Goal: Task Accomplishment & Management: Manage account settings

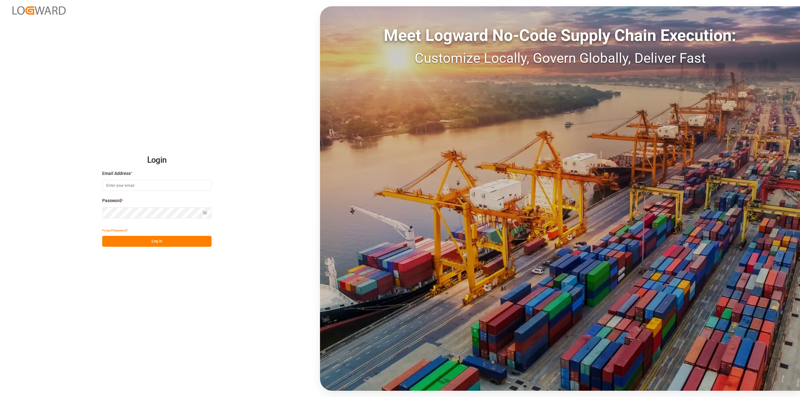
click at [169, 182] on input at bounding box center [156, 185] width 109 height 11
type input "[PERSON_NAME][EMAIL_ADDRESS][DOMAIN_NAME]"
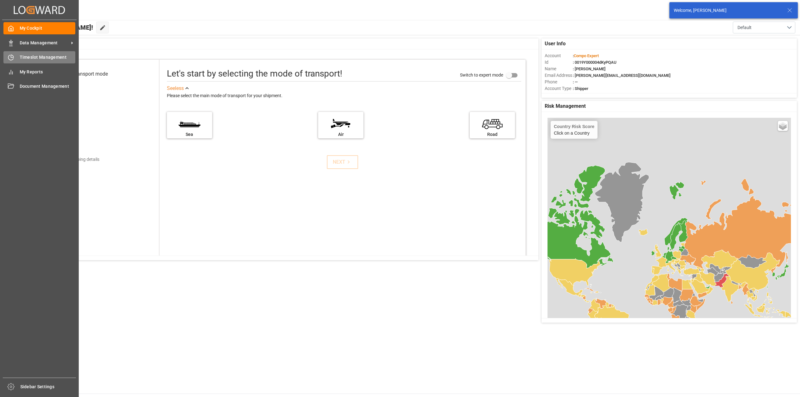
click at [9, 59] on icon at bounding box center [11, 57] width 6 height 6
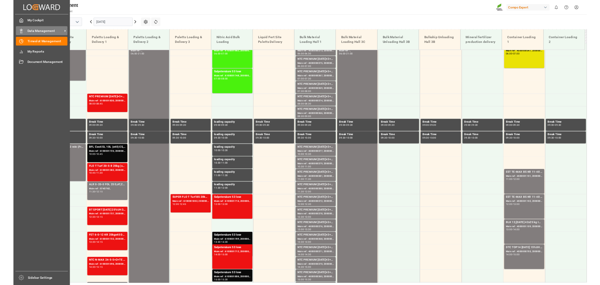
scroll to position [248, 0]
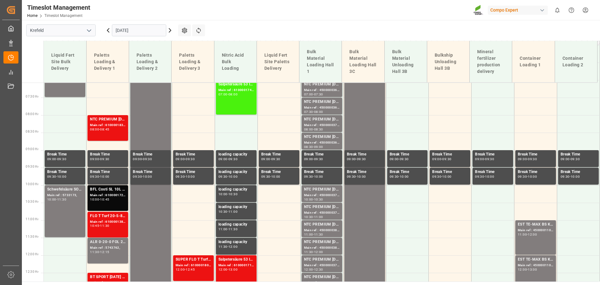
click at [130, 32] on input "[DATE]" at bounding box center [139, 30] width 54 height 12
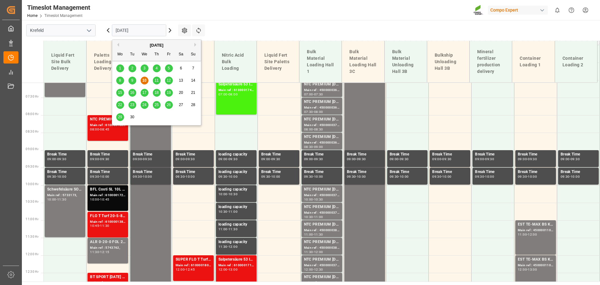
click at [119, 104] on span "22" at bounding box center [120, 105] width 4 height 4
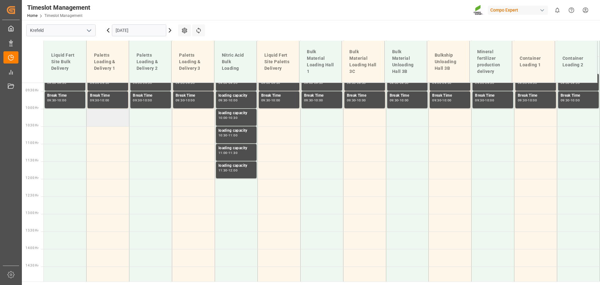
scroll to position [324, 0]
click at [113, 118] on td at bounding box center [108, 118] width 43 height 18
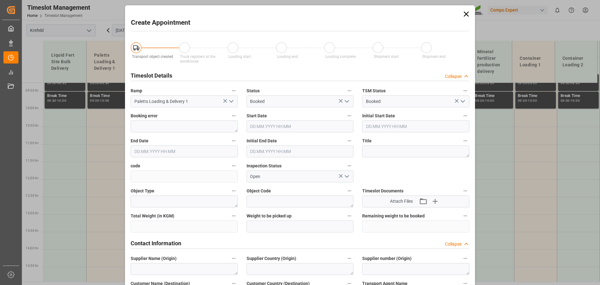
type input "[DATE] 10:00"
type input "[DATE] 10:30"
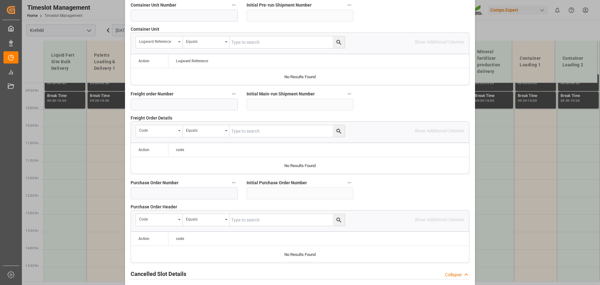
scroll to position [531, 0]
click at [176, 20] on input at bounding box center [184, 15] width 107 height 12
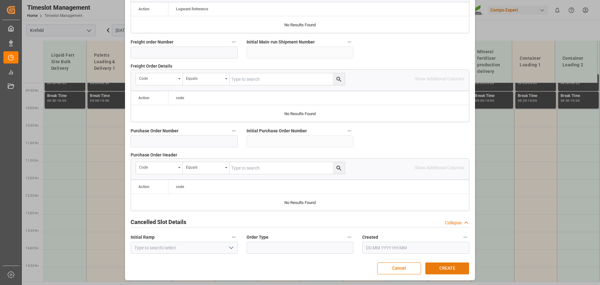
type input "4500000923"
click at [441, 273] on button "CREATE" at bounding box center [448, 268] width 44 height 12
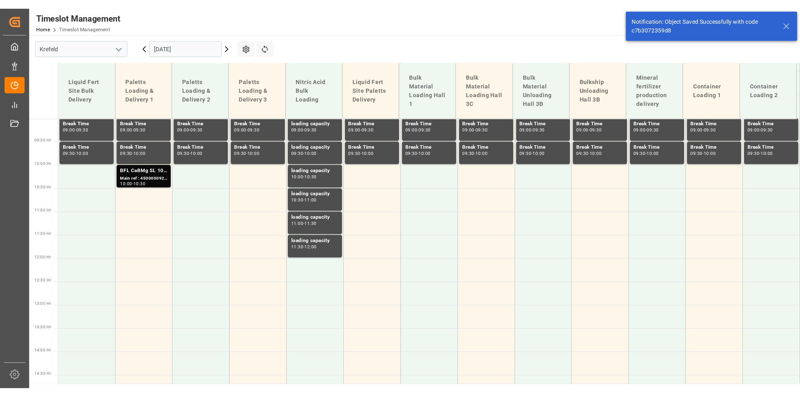
scroll to position [331, 0]
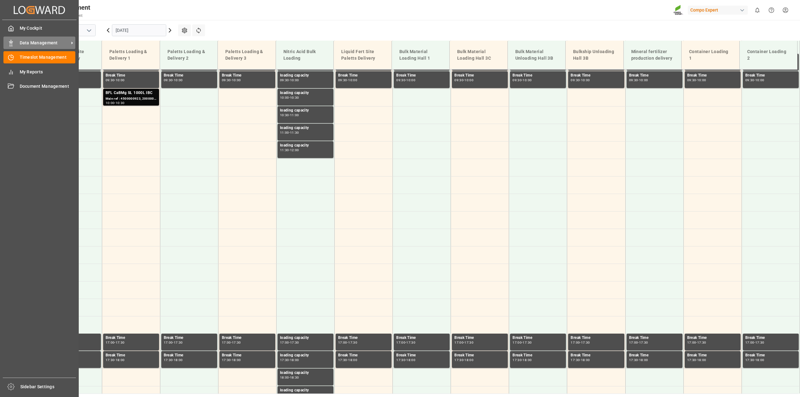
click at [15, 44] on div "Data Management Data Management" at bounding box center [39, 43] width 72 height 12
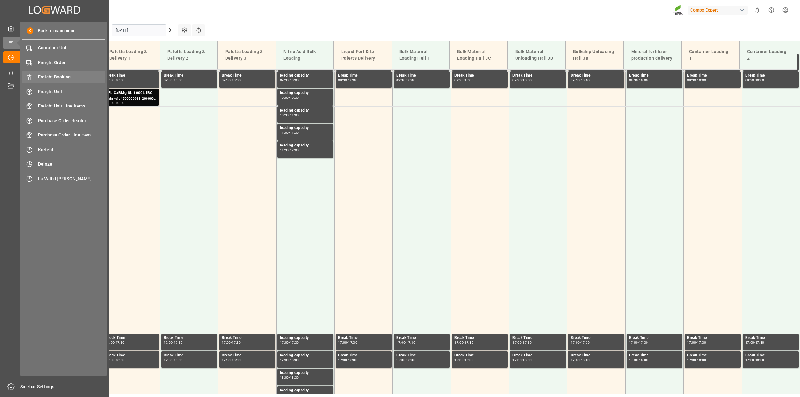
click at [61, 82] on div "Freight Booking Freight Booking" at bounding box center [63, 77] width 83 height 12
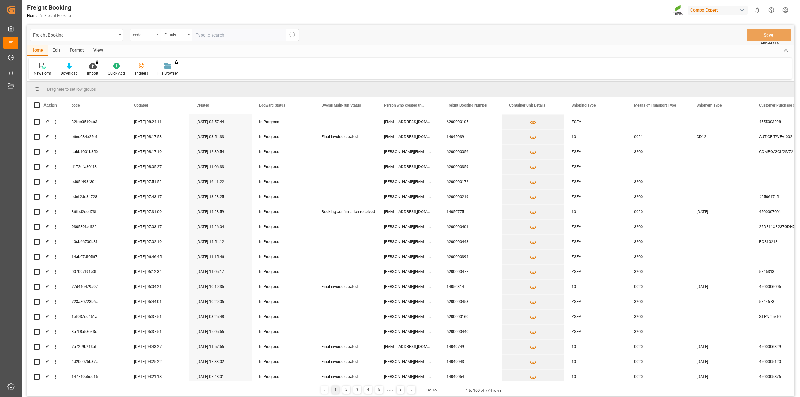
click at [141, 33] on div "code" at bounding box center [143, 34] width 21 height 7
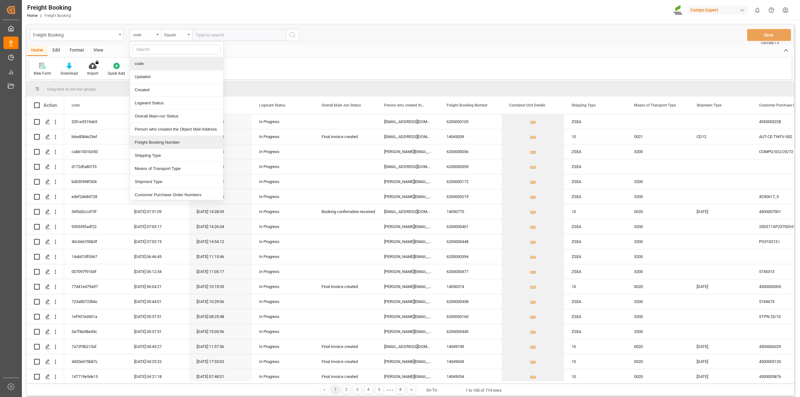
click at [164, 143] on div "Freight Booking Number" at bounding box center [176, 142] width 93 height 13
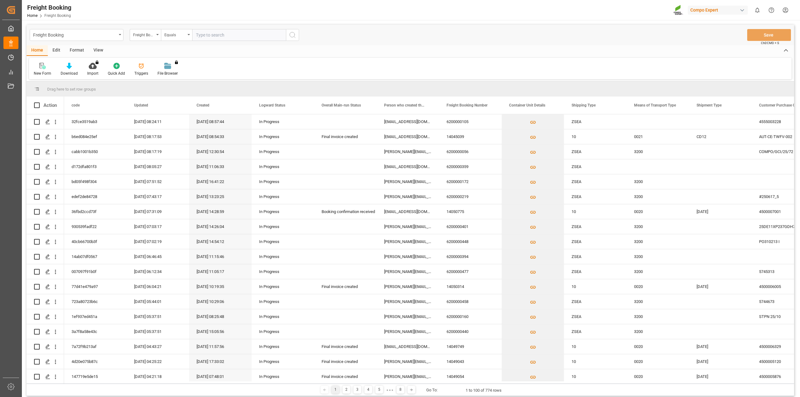
click at [213, 40] on input "text" at bounding box center [239, 35] width 94 height 12
paste input "6200000520"
type input "6200000520"
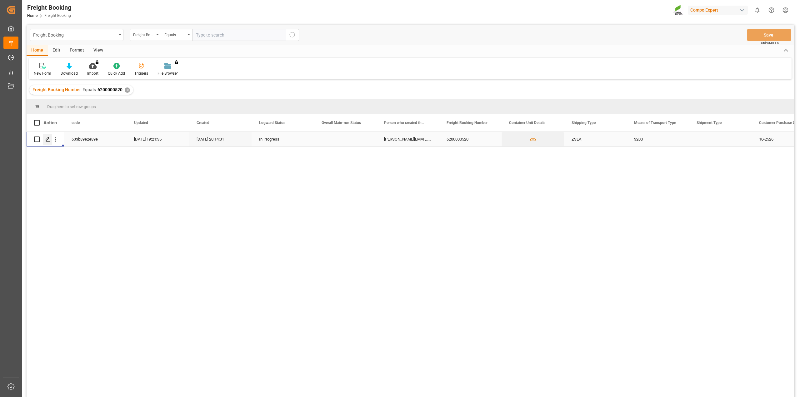
click at [48, 141] on icon "Press SPACE to select this row." at bounding box center [47, 139] width 5 height 5
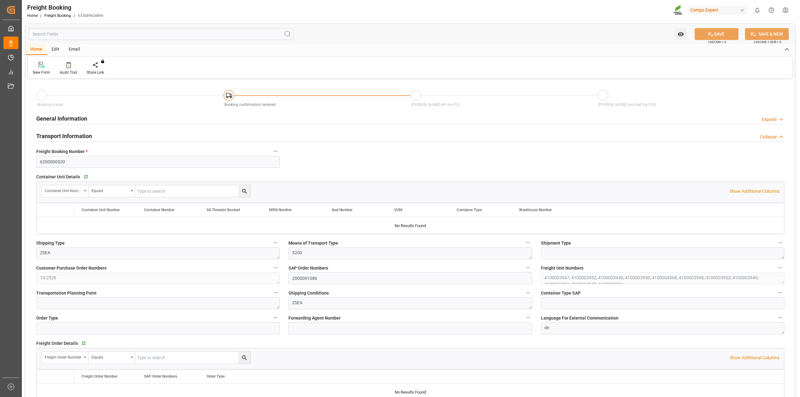
type input "Cosco"
type input "COSCO Shipping Co. Ltd."
type input "9360910"
type input "BEANR"
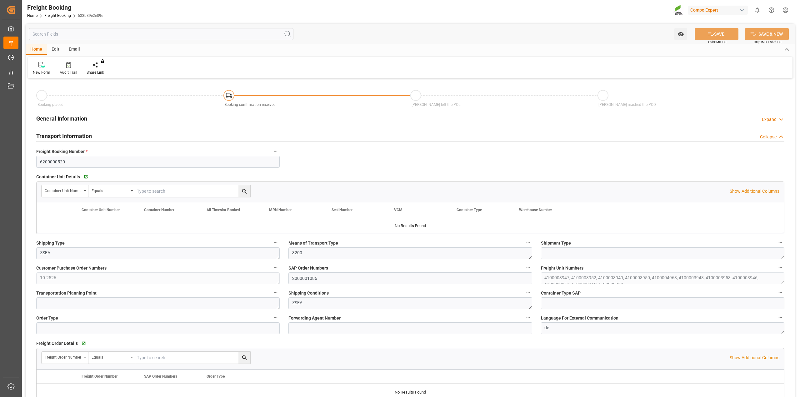
type input "UYMVD"
type input "0"
type input "666660"
type input "[DATE] 01:00"
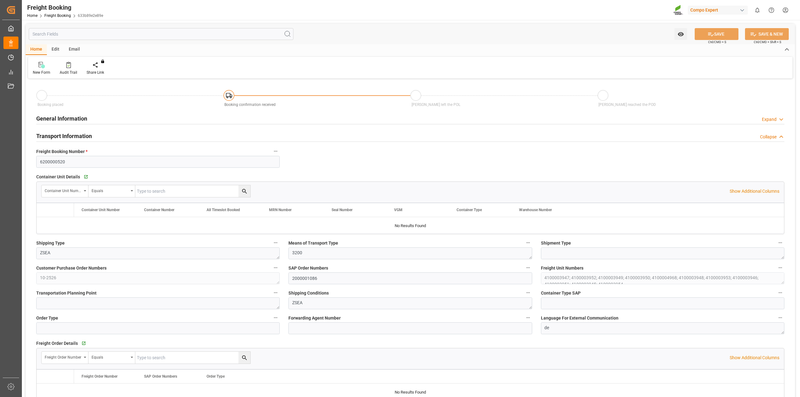
type input "[DATE] 06:00"
type input "[DATE] 09:00"
type input "[DATE] 19:00"
type input "[DATE] 20:14"
type input "[DATE] 11:45"
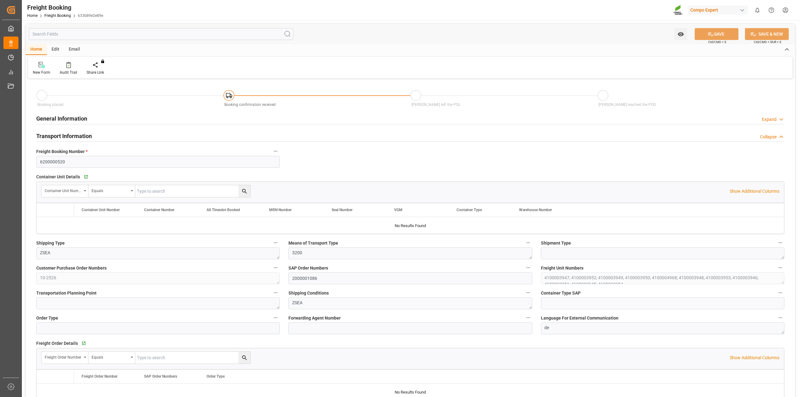
type input "[DATE] 11:45"
type input "[DATE] 13:47"
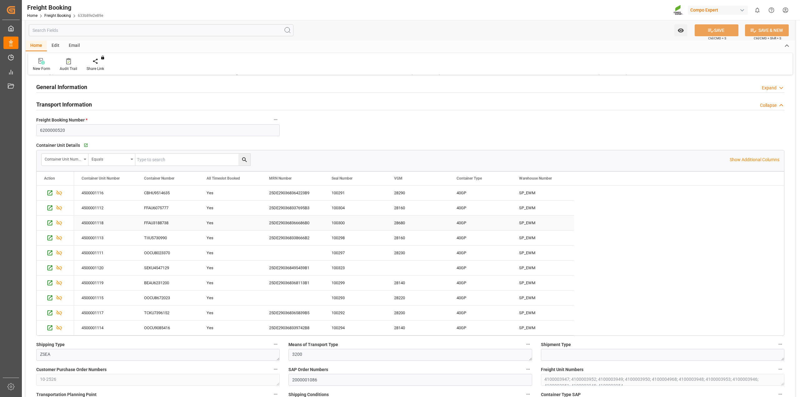
scroll to position [31, 0]
click at [172, 252] on div "OOCU8023370" at bounding box center [168, 253] width 63 height 15
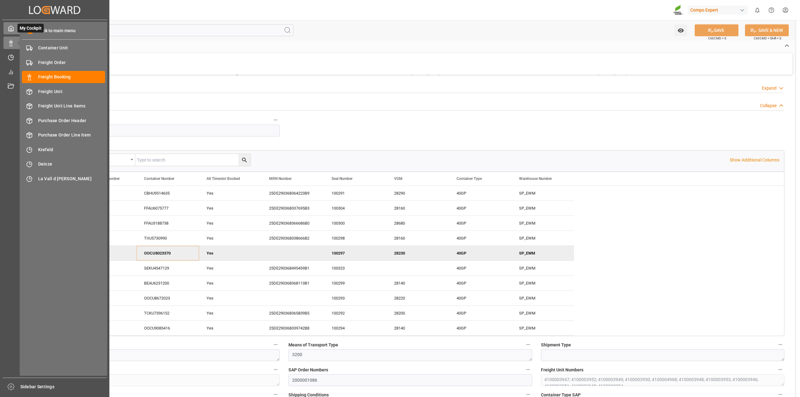
click at [13, 29] on icon at bounding box center [11, 28] width 6 height 6
